Goal: Transaction & Acquisition: Purchase product/service

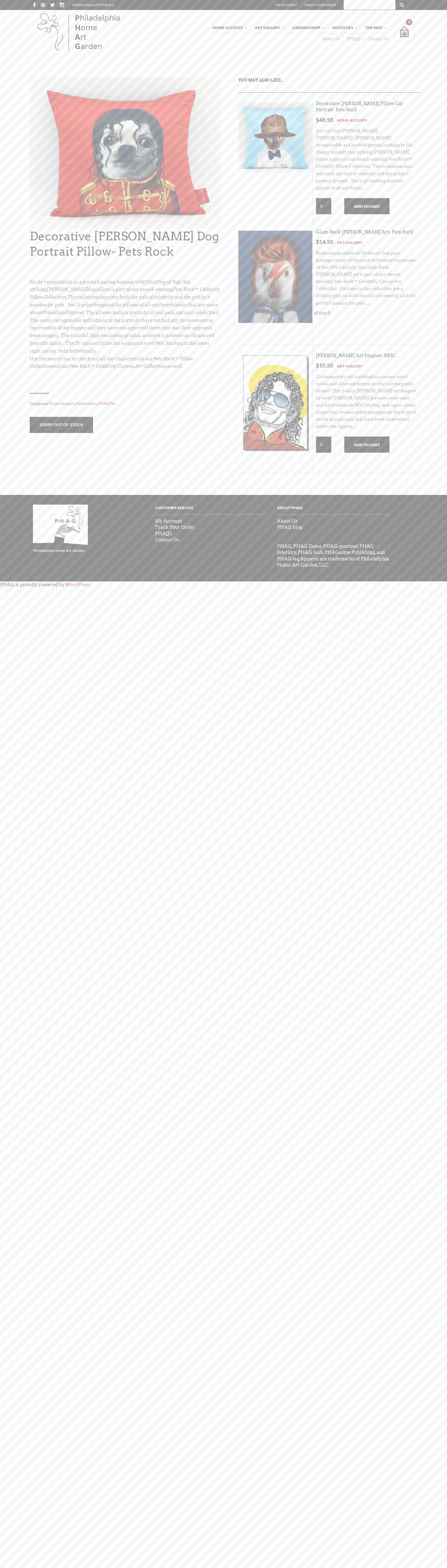
click at [367, 199] on button "Add to cart" at bounding box center [367, 206] width 45 height 16
click at [404, 32] on div "Shopping Bag $ 0.00 / 0 item(s) 0" at bounding box center [404, 32] width 19 height 19
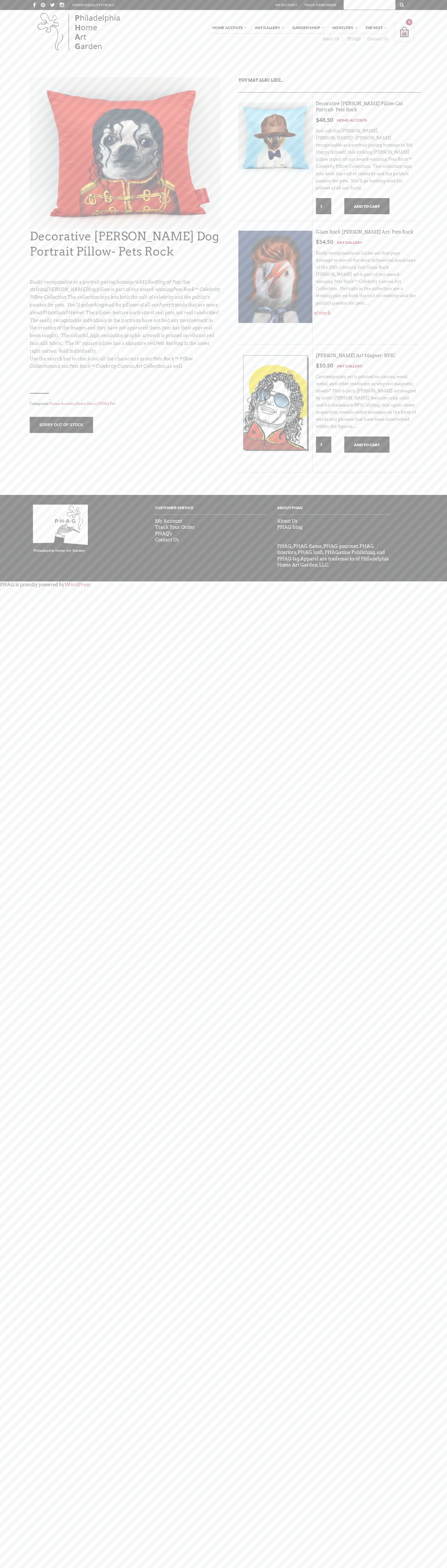
click at [404, 32] on div "Shopping Bag $ 0.00 / 0 item(s) 0" at bounding box center [404, 32] width 19 height 19
